Goal: Find specific page/section: Find specific page/section

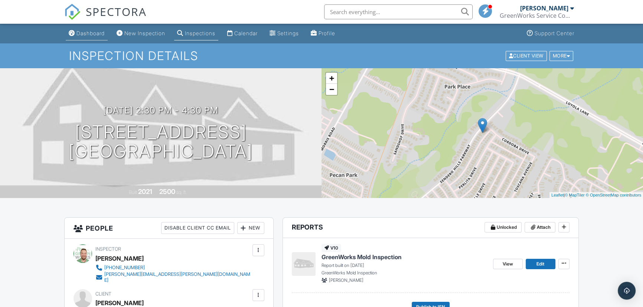
click at [89, 33] on div "Dashboard" at bounding box center [90, 33] width 28 height 6
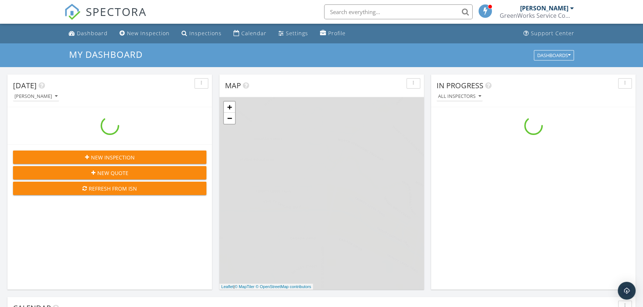
scroll to position [686, 653]
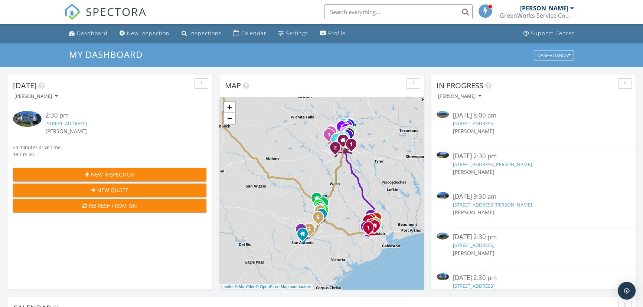
click at [87, 123] on link "[STREET_ADDRESS]" at bounding box center [66, 123] width 42 height 7
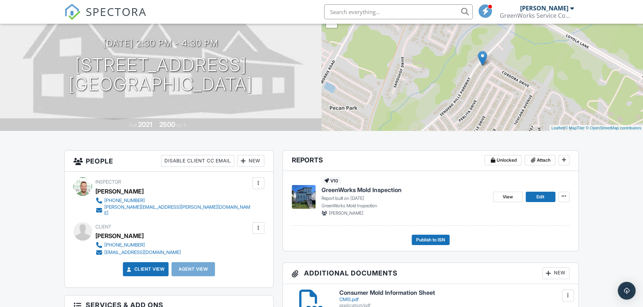
click at [357, 190] on span "GreenWorks Mold Inspection" at bounding box center [361, 190] width 80 height 8
